Goal: Navigation & Orientation: Go to known website

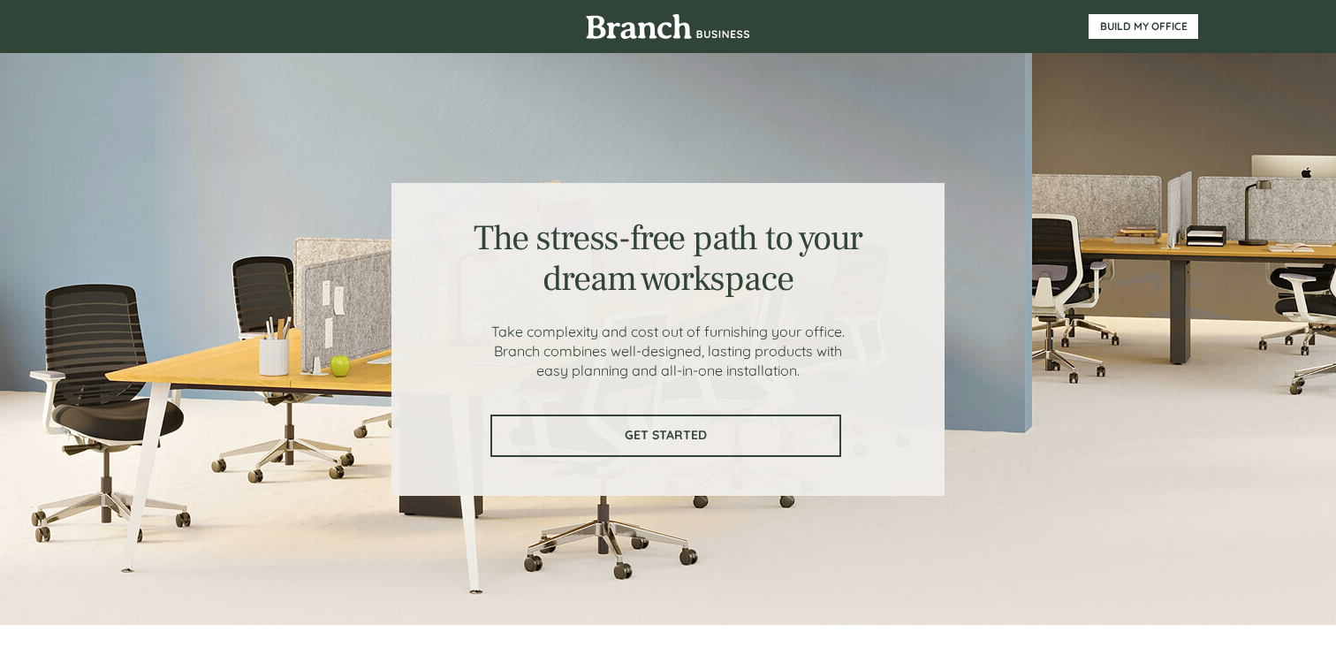
click at [692, 423] on link "GET STARTED" at bounding box center [665, 435] width 351 height 42
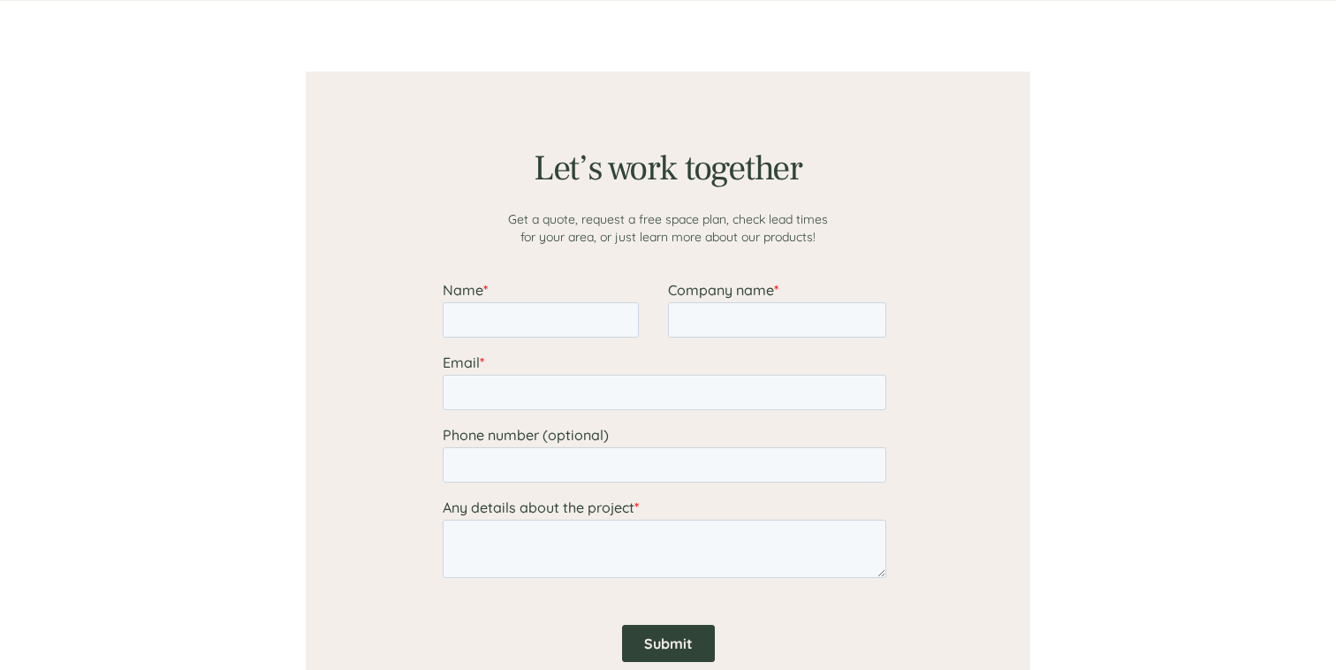
scroll to position [1371, 0]
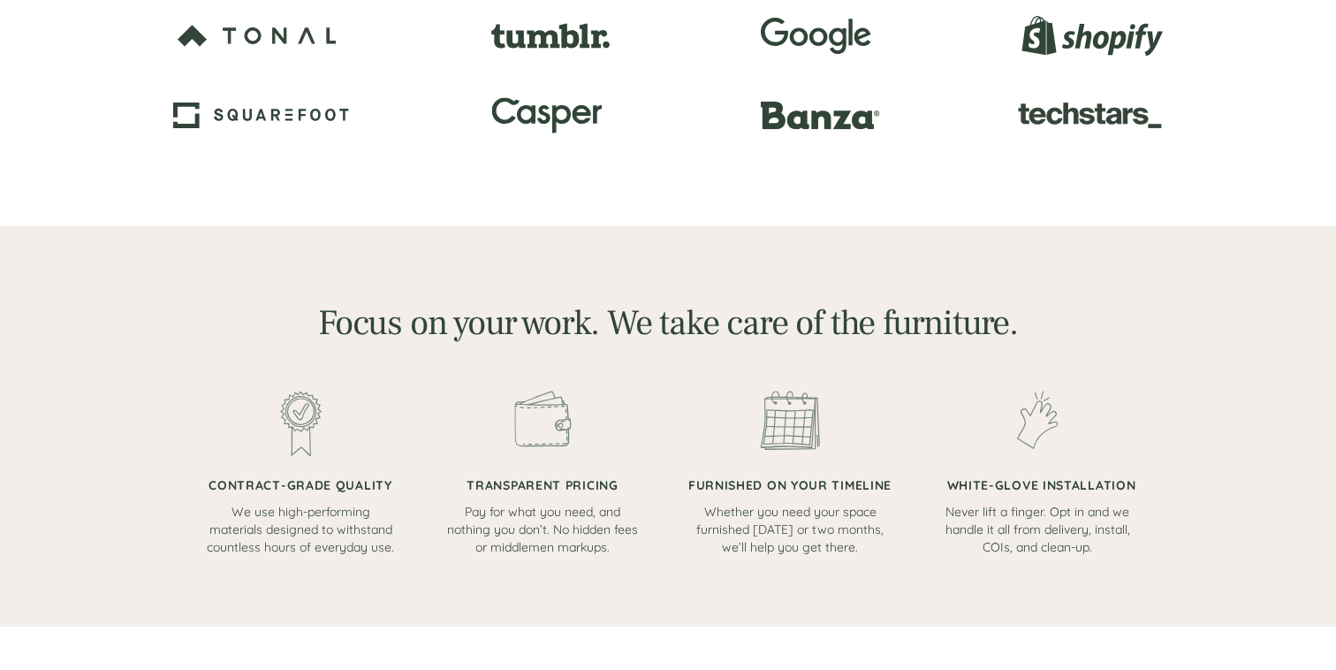
scroll to position [773, 0]
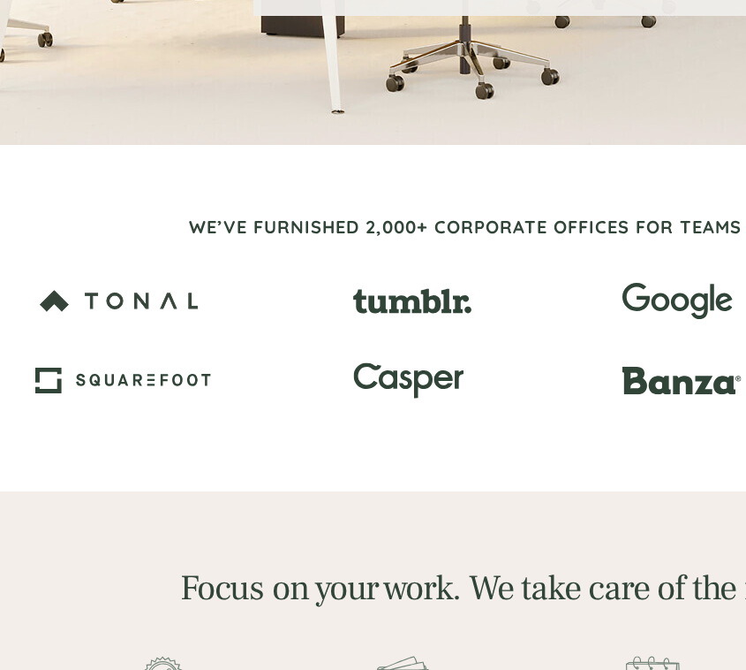
scroll to position [333, 0]
